Goal: Task Accomplishment & Management: Manage account settings

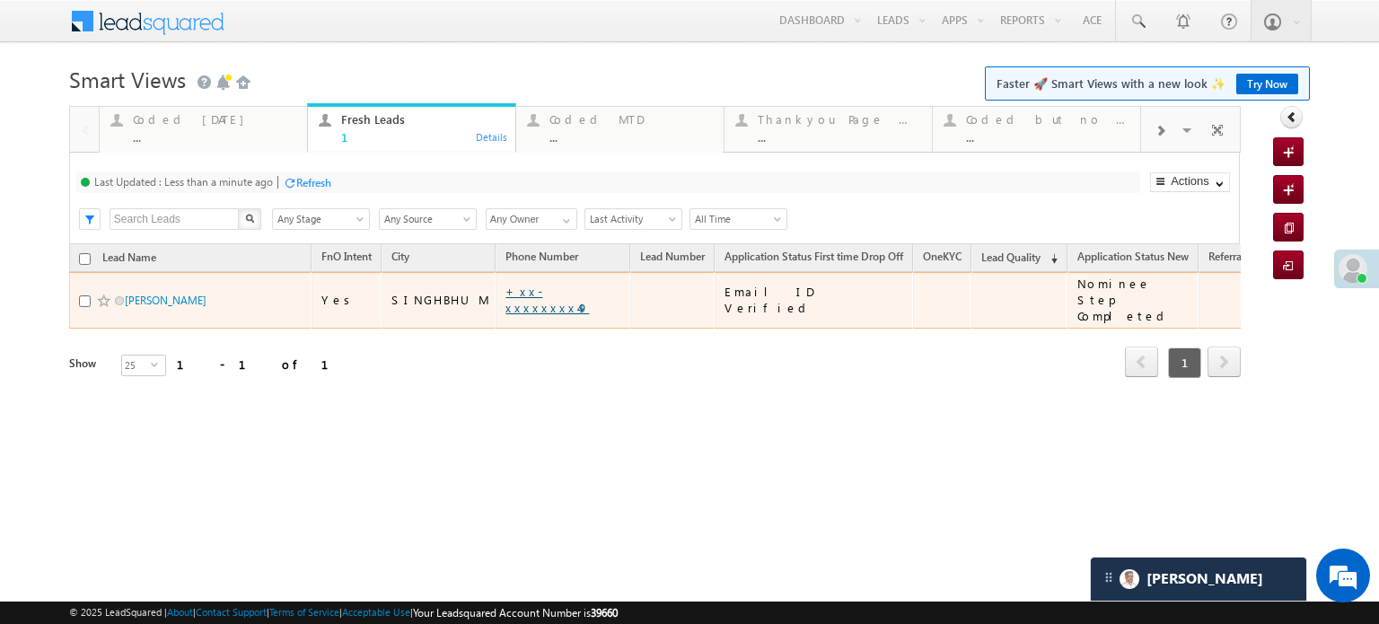
click at [532, 294] on link "+xx-xxxxxxxx49" at bounding box center [546, 299] width 83 height 31
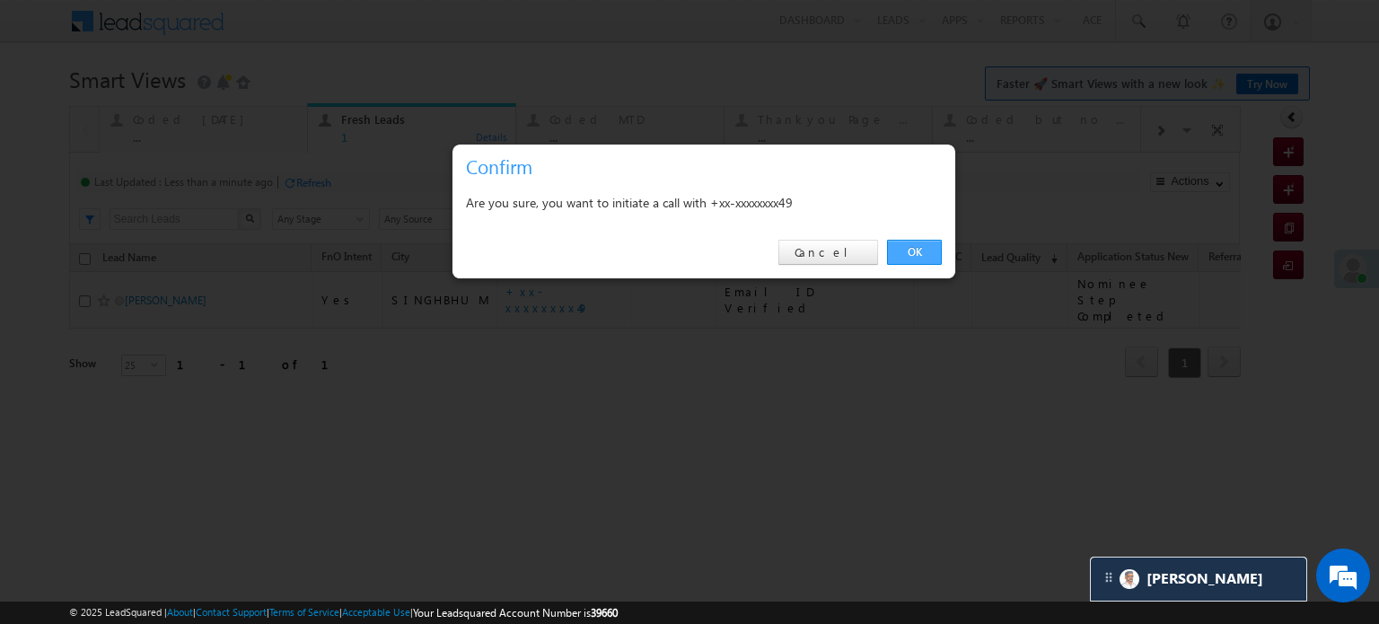
click at [909, 250] on link "OK" at bounding box center [914, 252] width 55 height 25
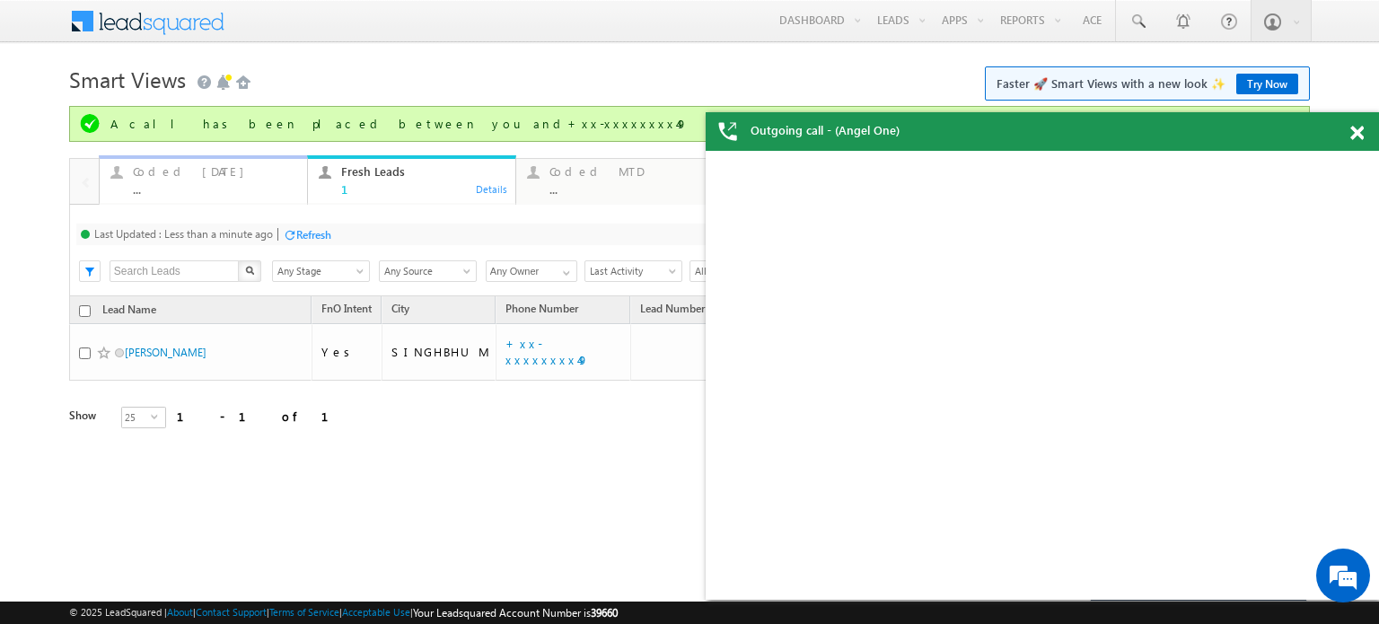
click at [190, 179] on div "Coded Today ..." at bounding box center [214, 178] width 163 height 35
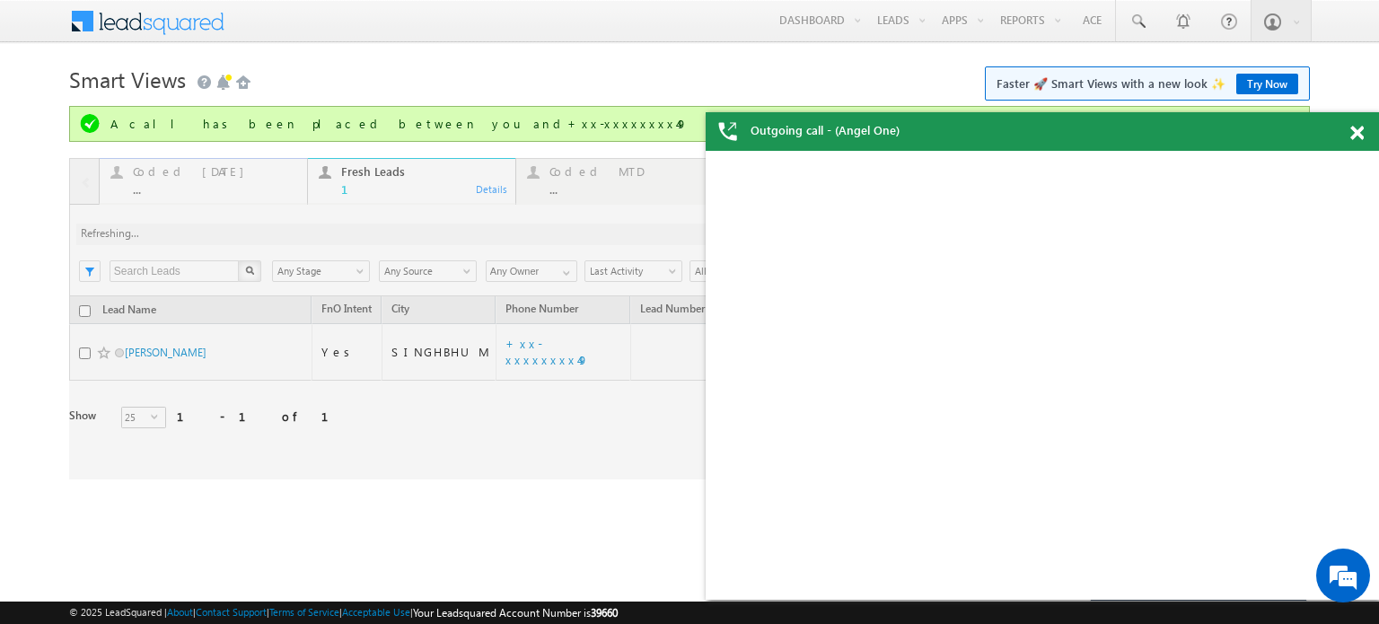
click at [190, 179] on div at bounding box center [655, 318] width 1172 height 321
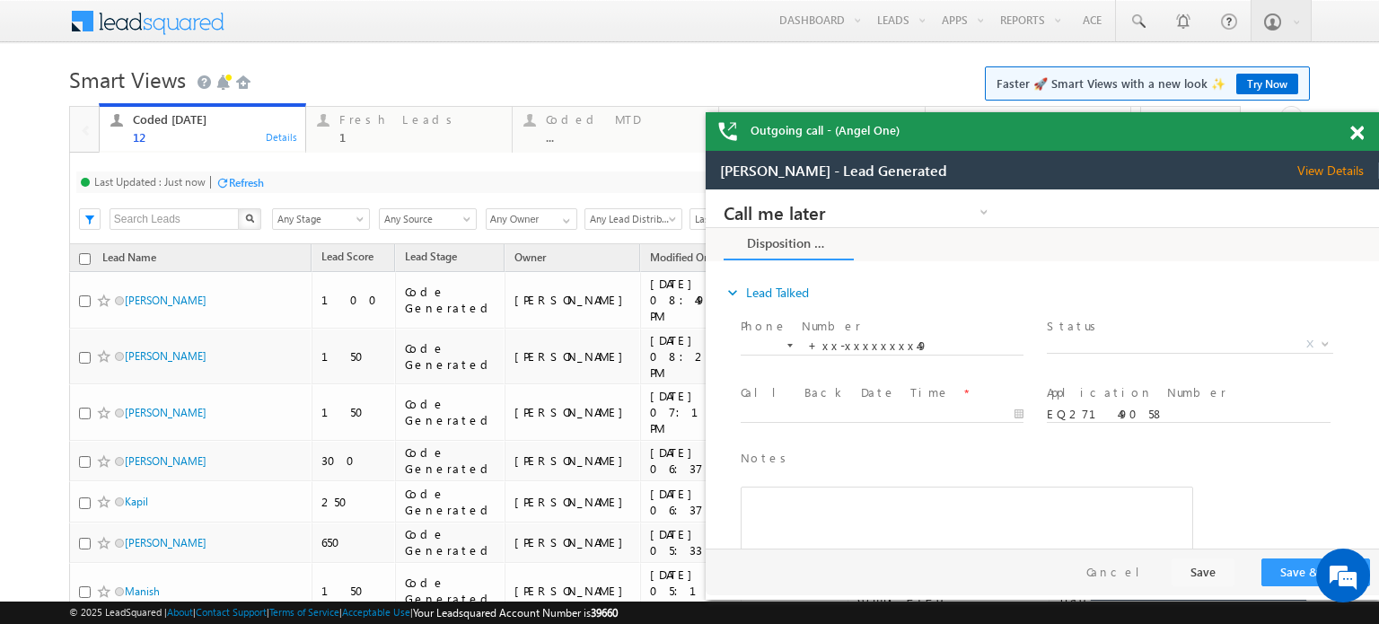
drag, startPoint x: 1354, startPoint y: 129, endPoint x: 340, endPoint y: 127, distance: 1013.6
click at [1354, 129] on span at bounding box center [1356, 133] width 13 height 15
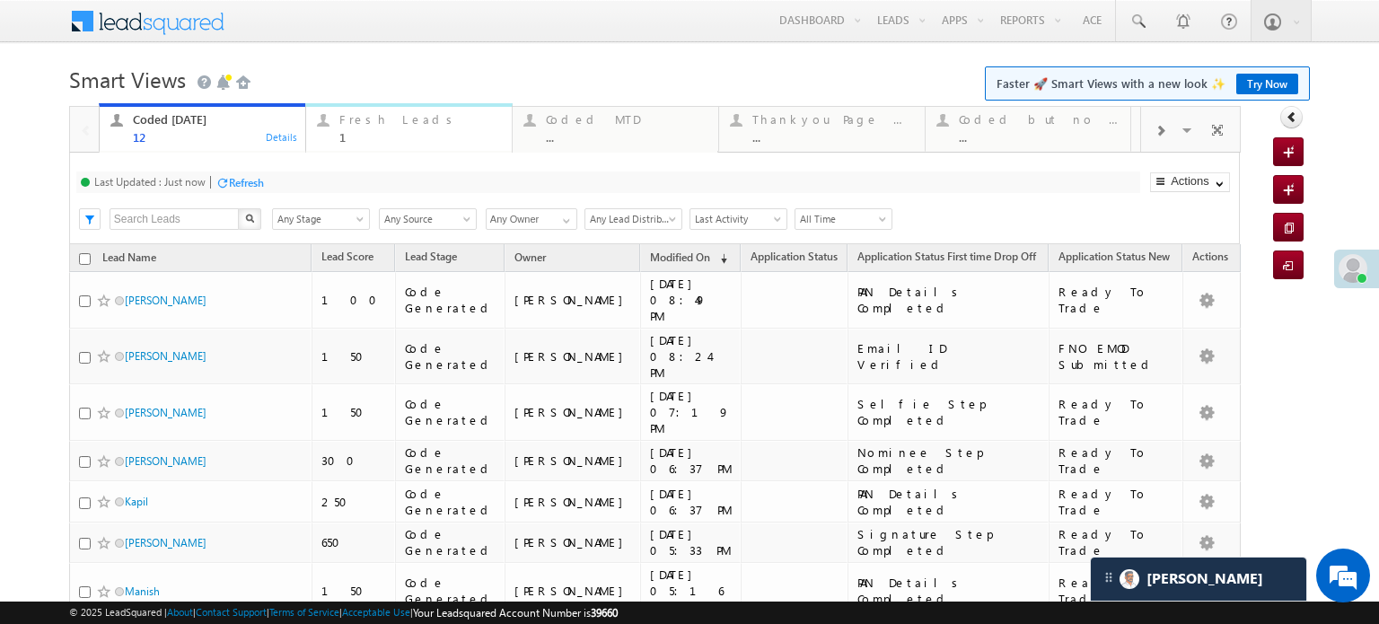
click at [420, 118] on div "Fresh Leads" at bounding box center [420, 119] width 162 height 14
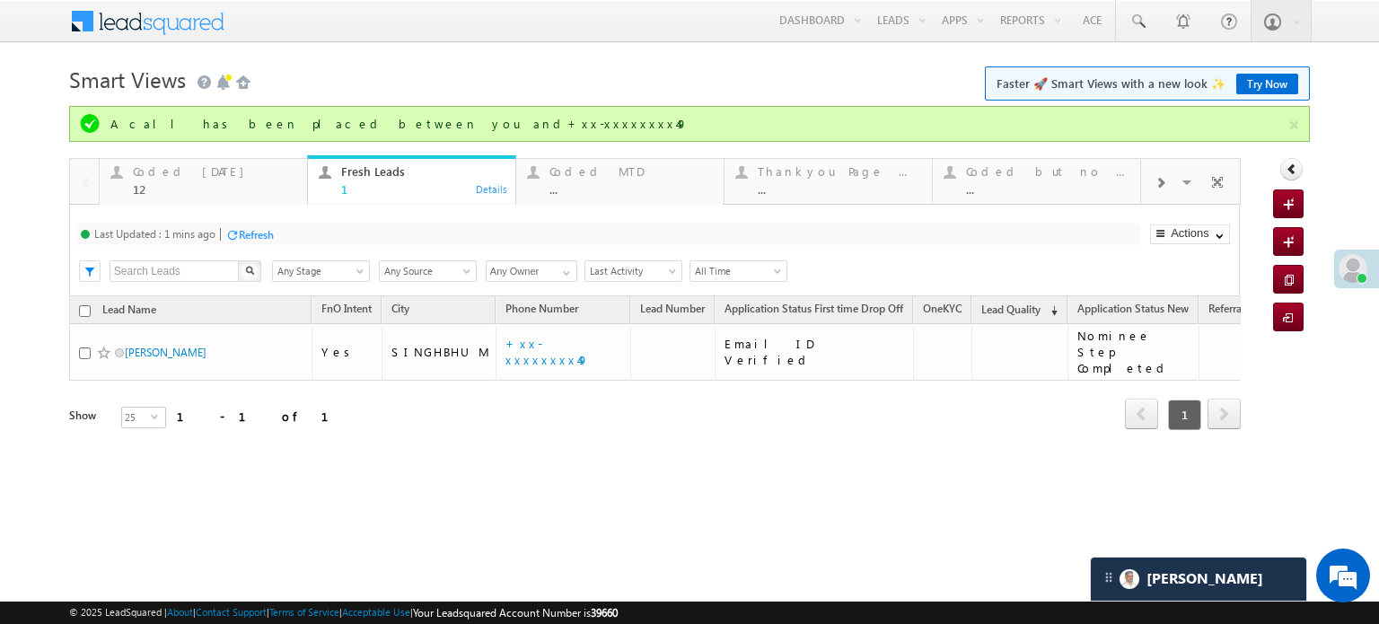
click at [266, 233] on div "Refresh" at bounding box center [256, 234] width 35 height 13
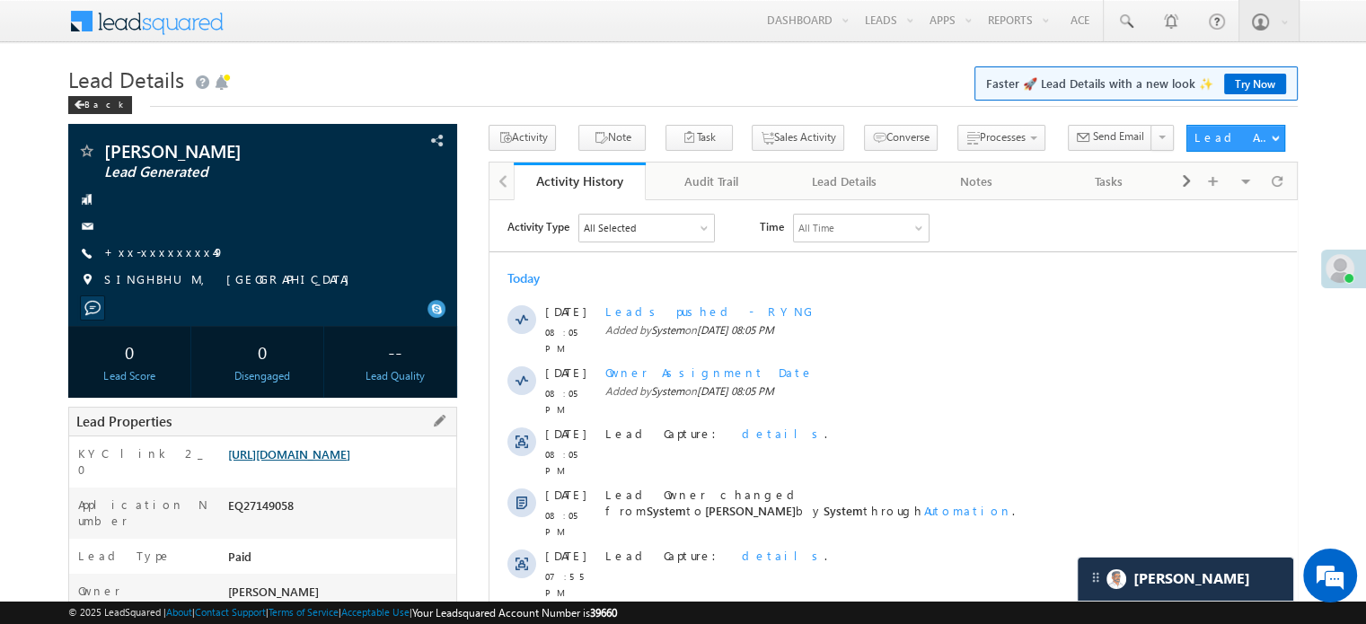
click at [350, 461] on link "[URL][DOMAIN_NAME]" at bounding box center [289, 453] width 122 height 15
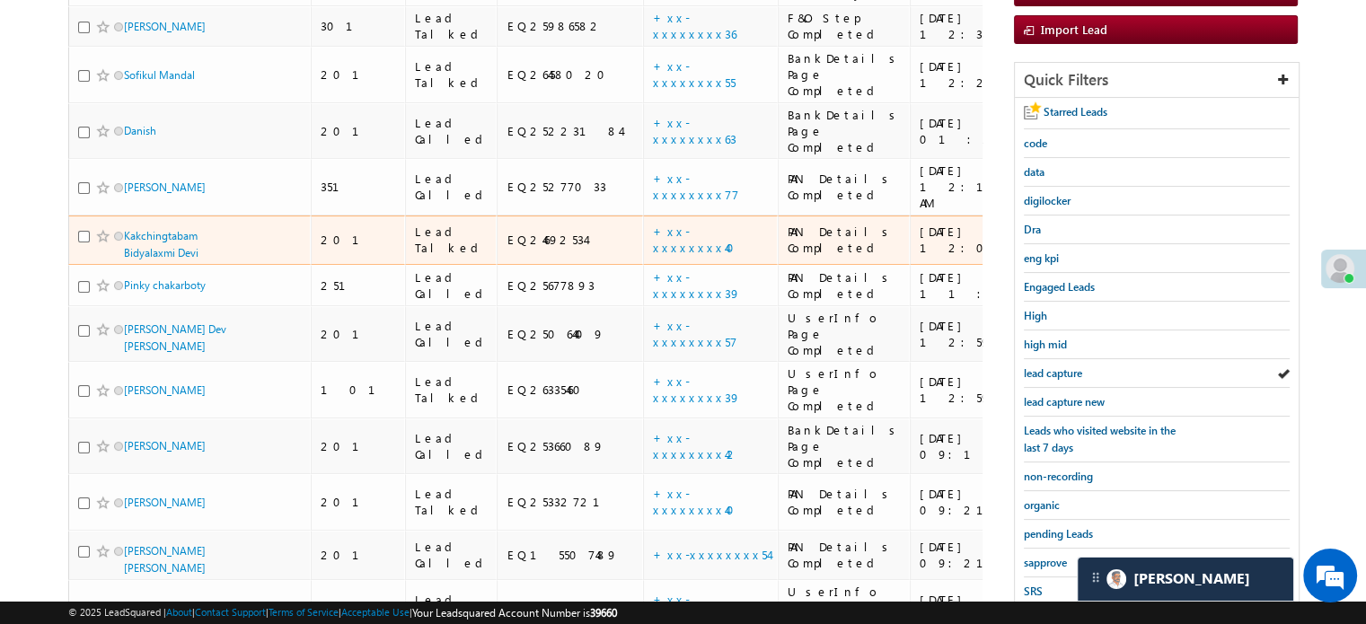
scroll to position [269, 0]
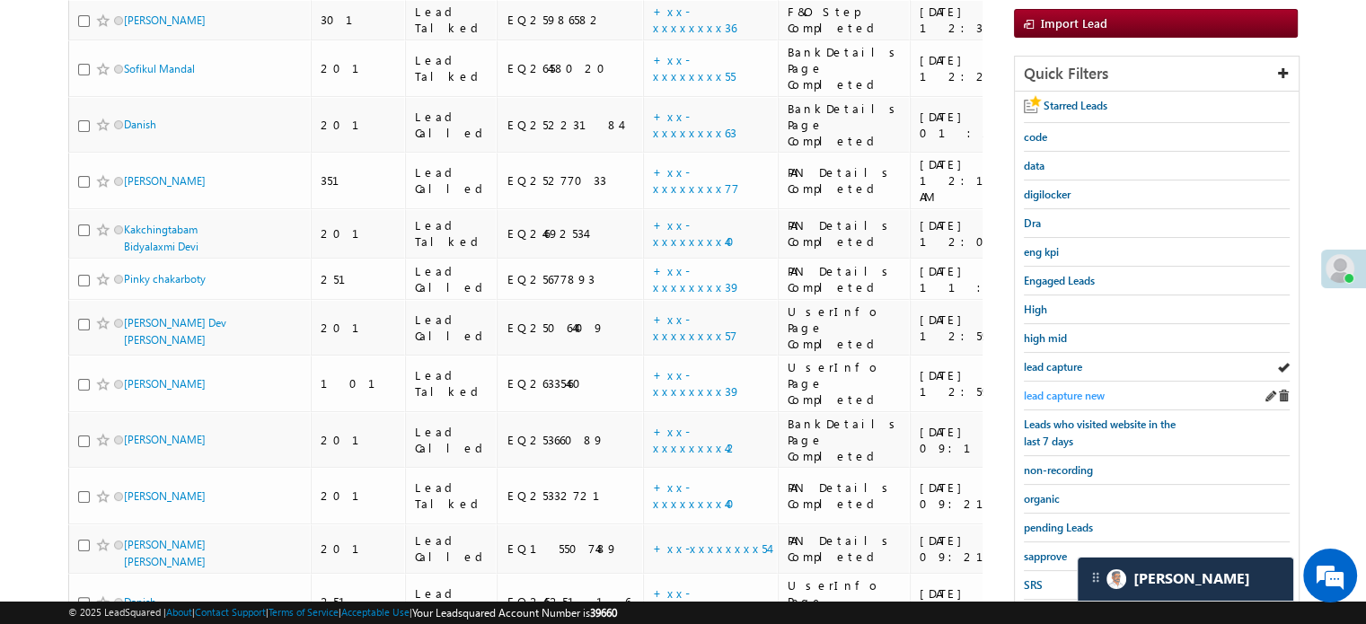
click at [1089, 391] on span "lead capture new" at bounding box center [1064, 395] width 81 height 13
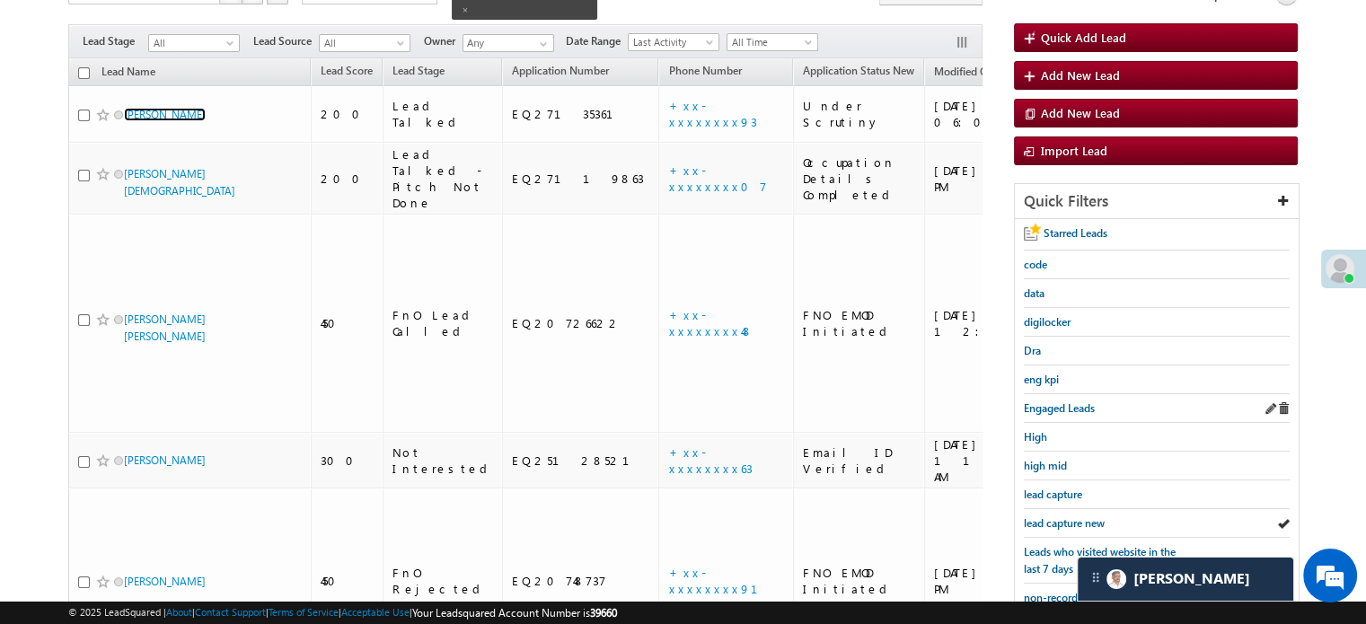
scroll to position [359, 0]
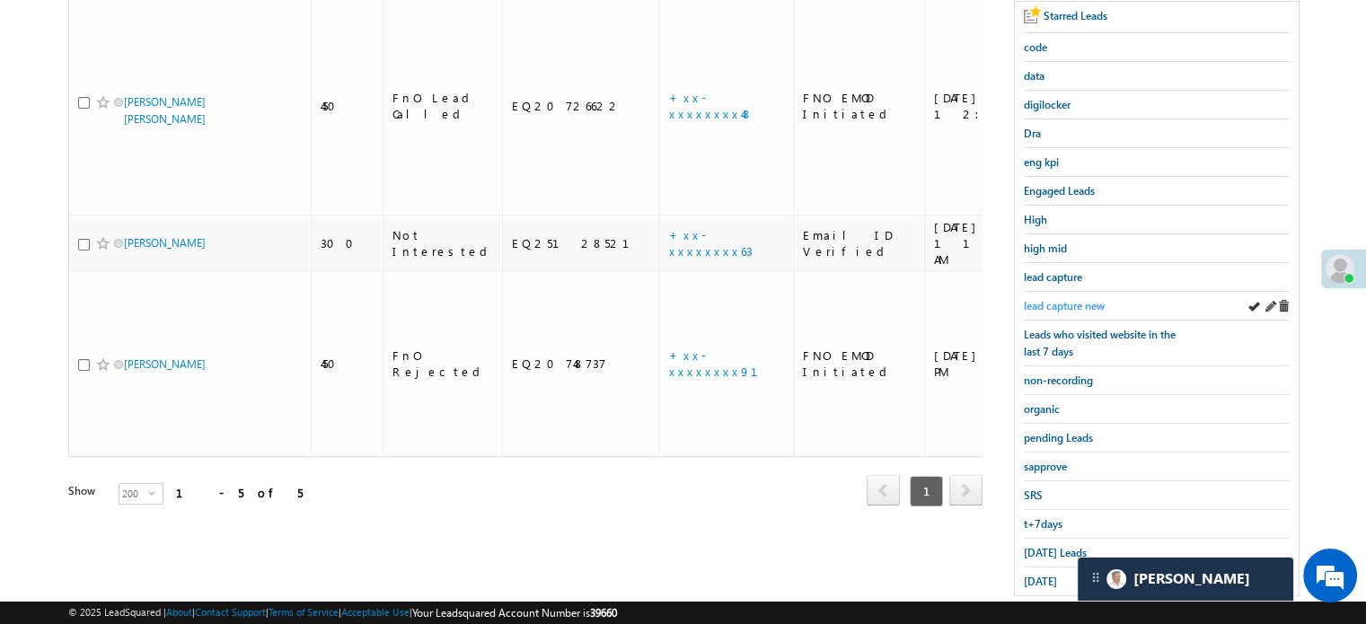
click at [1074, 299] on span "lead capture new" at bounding box center [1064, 305] width 81 height 13
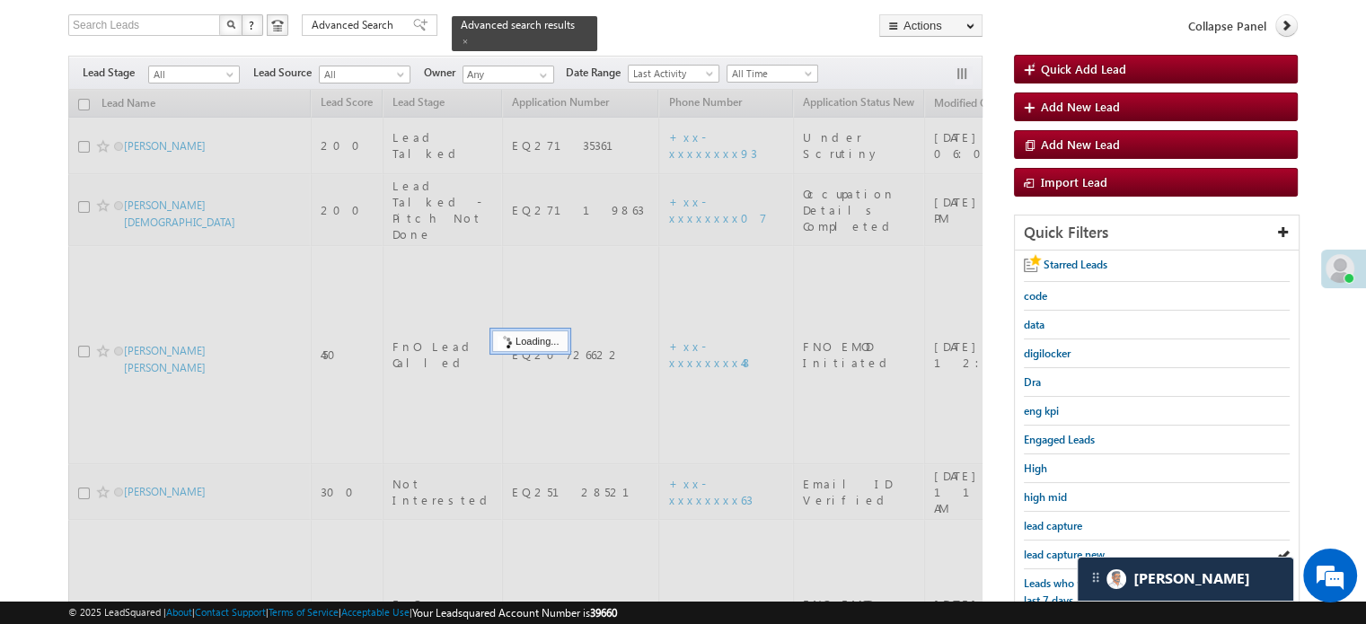
scroll to position [90, 0]
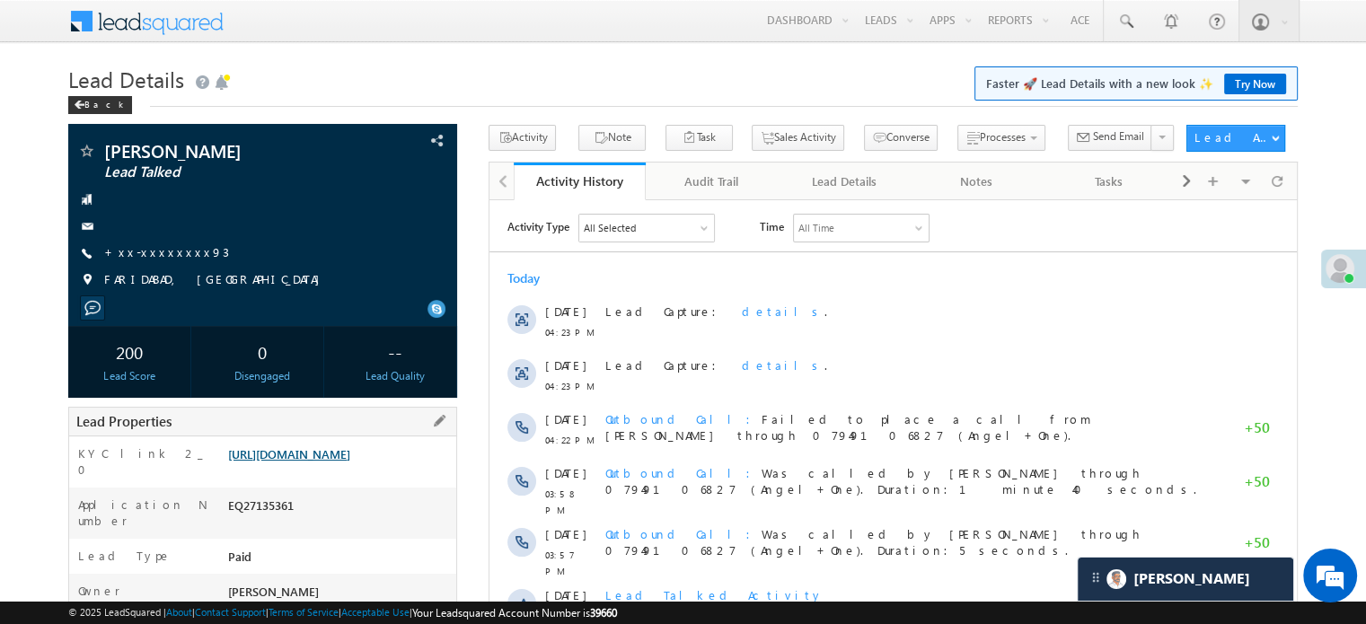
click at [350, 461] on link "https://angelbroking1-pk3em7sa.customui-test.leadsquared.com?leadId=9b367ea1-31…" at bounding box center [289, 453] width 122 height 15
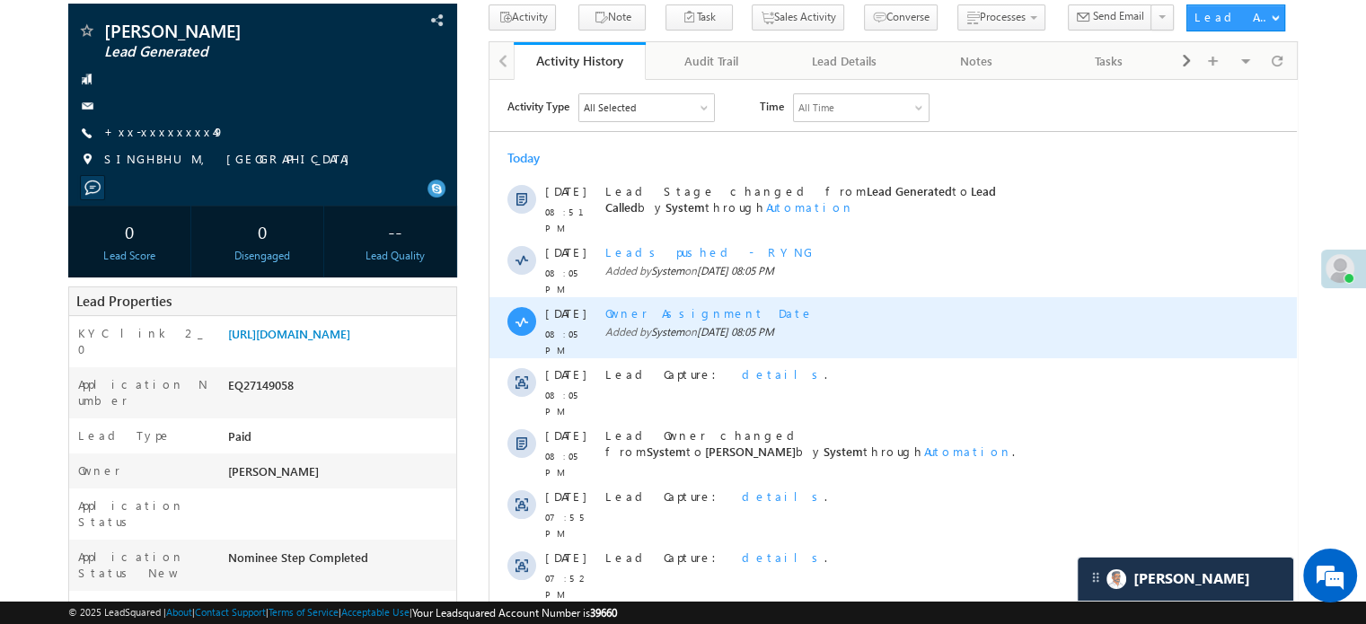
scroll to position [90, 0]
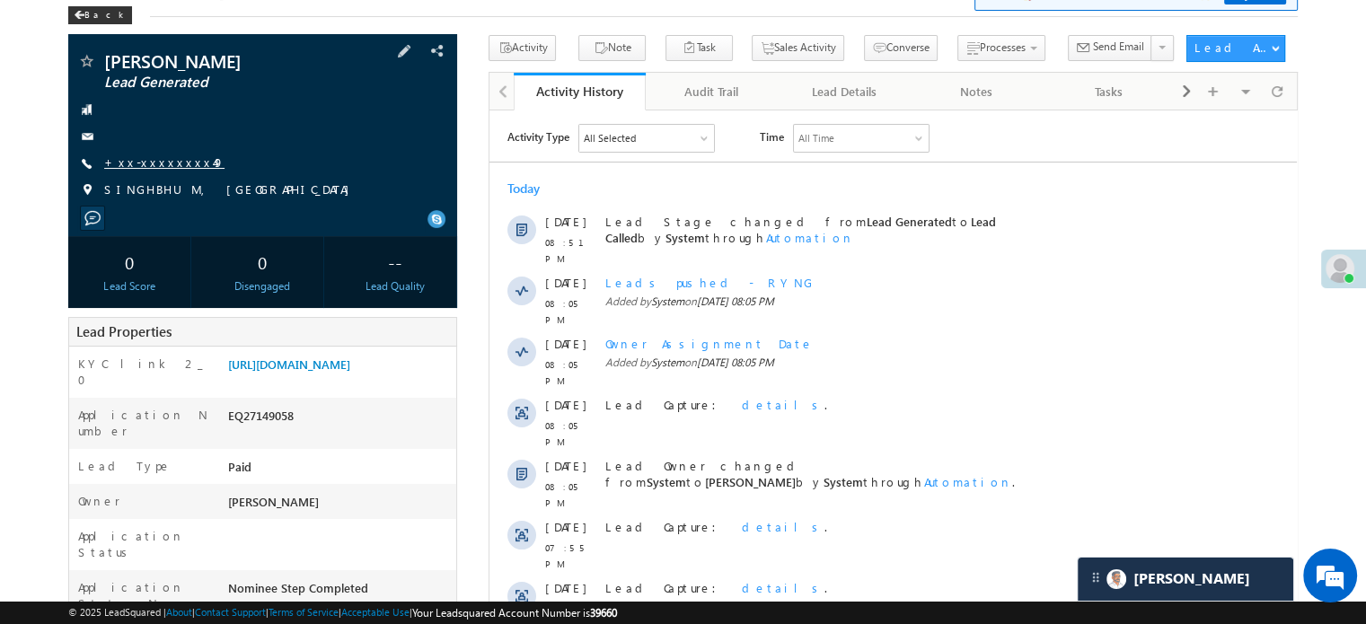
click at [156, 168] on link "+xx-xxxxxxxx49" at bounding box center [164, 161] width 120 height 15
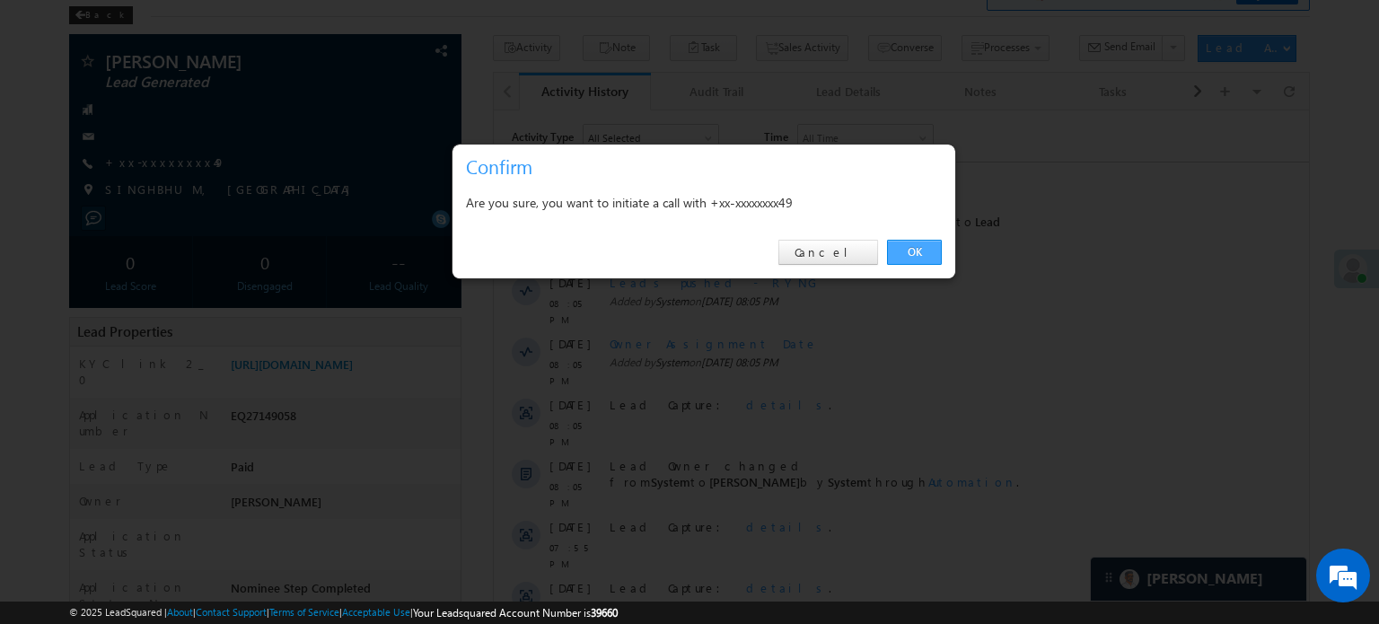
click at [921, 254] on link "OK" at bounding box center [914, 252] width 55 height 25
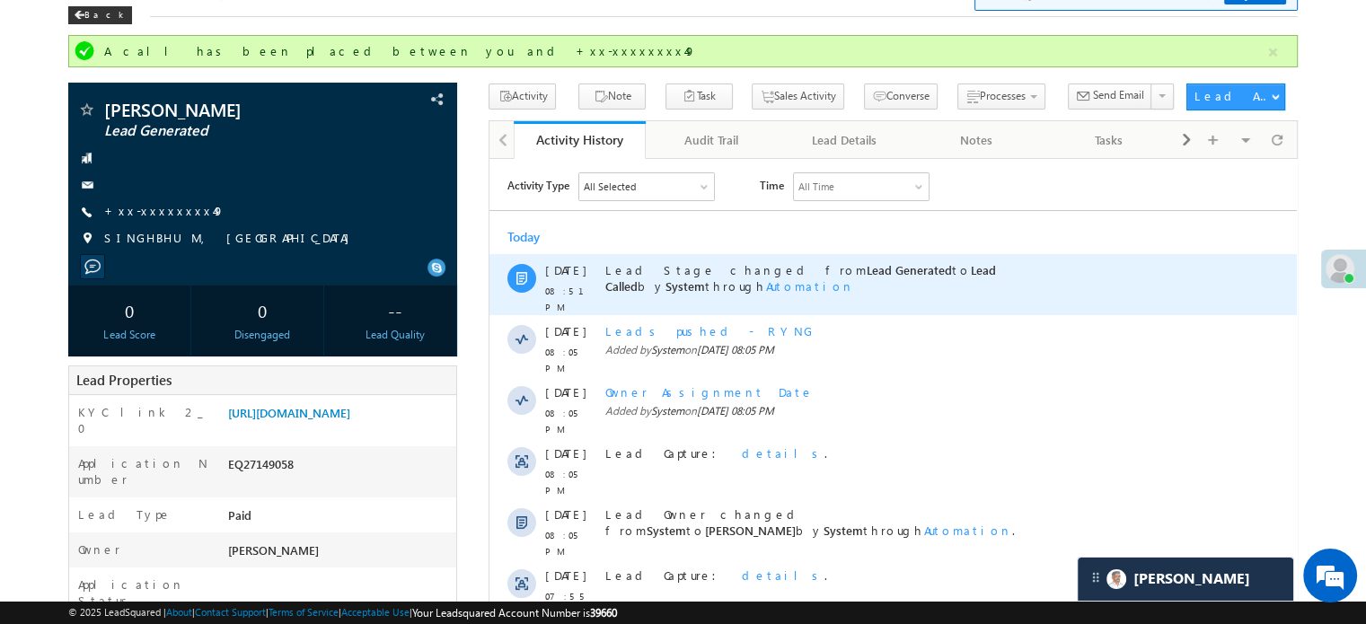
scroll to position [0, 0]
